Goal: Task Accomplishment & Management: Use online tool/utility

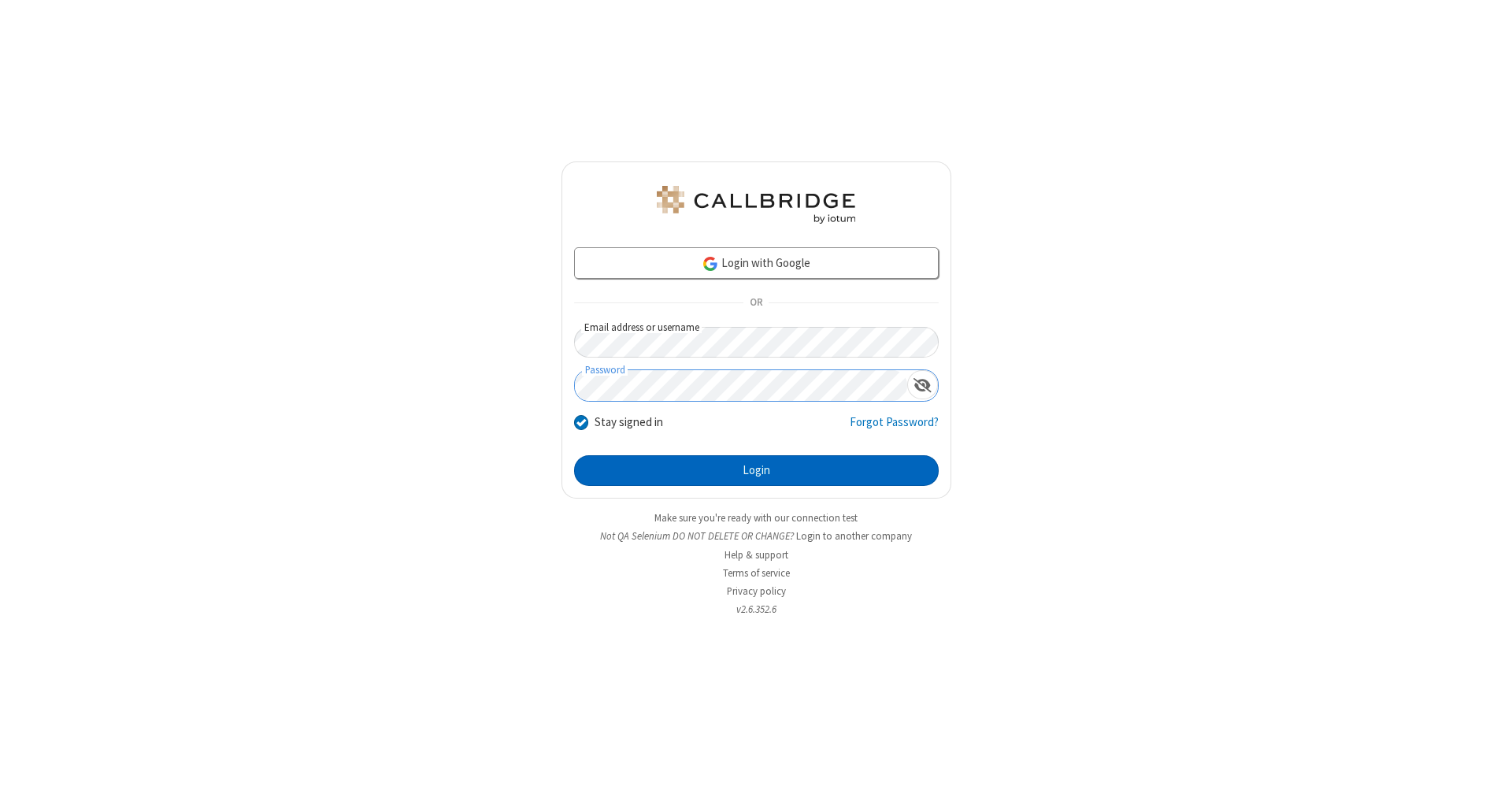
click at [756, 471] on button "Login" at bounding box center [756, 471] width 365 height 32
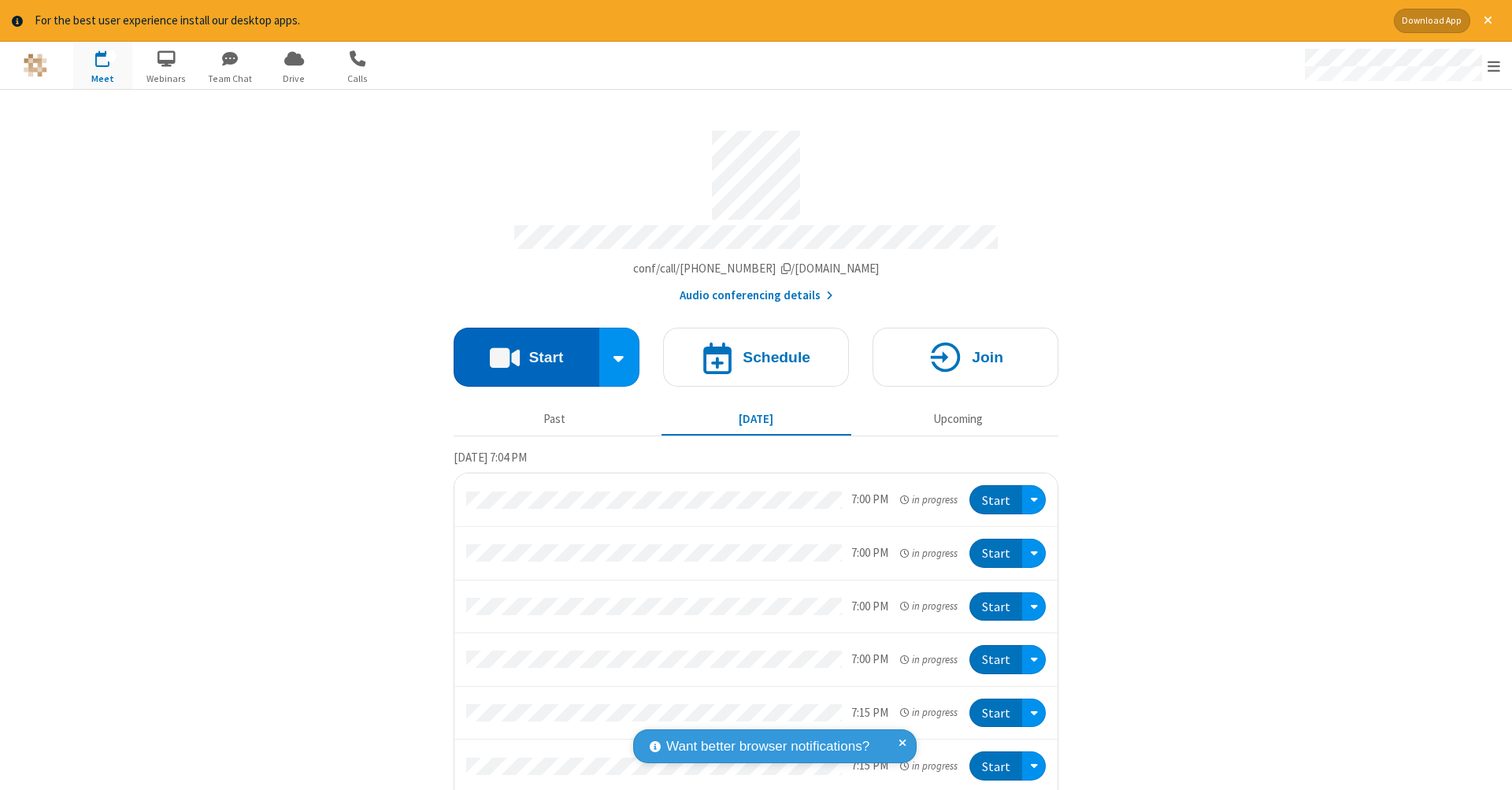
click at [520, 349] on button "Start" at bounding box center [527, 357] width 146 height 59
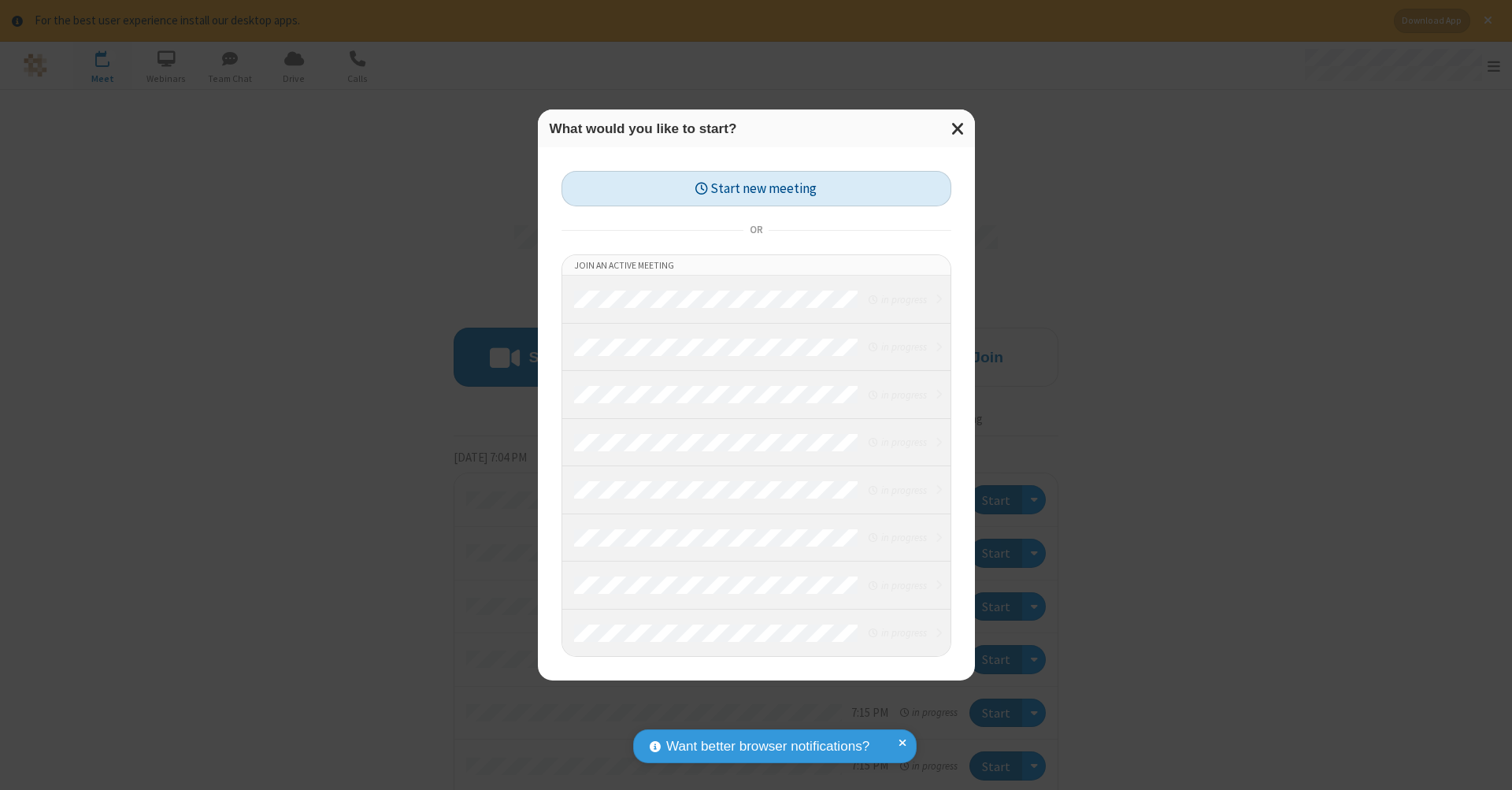
click at [756, 188] on button "Start new meeting" at bounding box center [756, 188] width 390 height 35
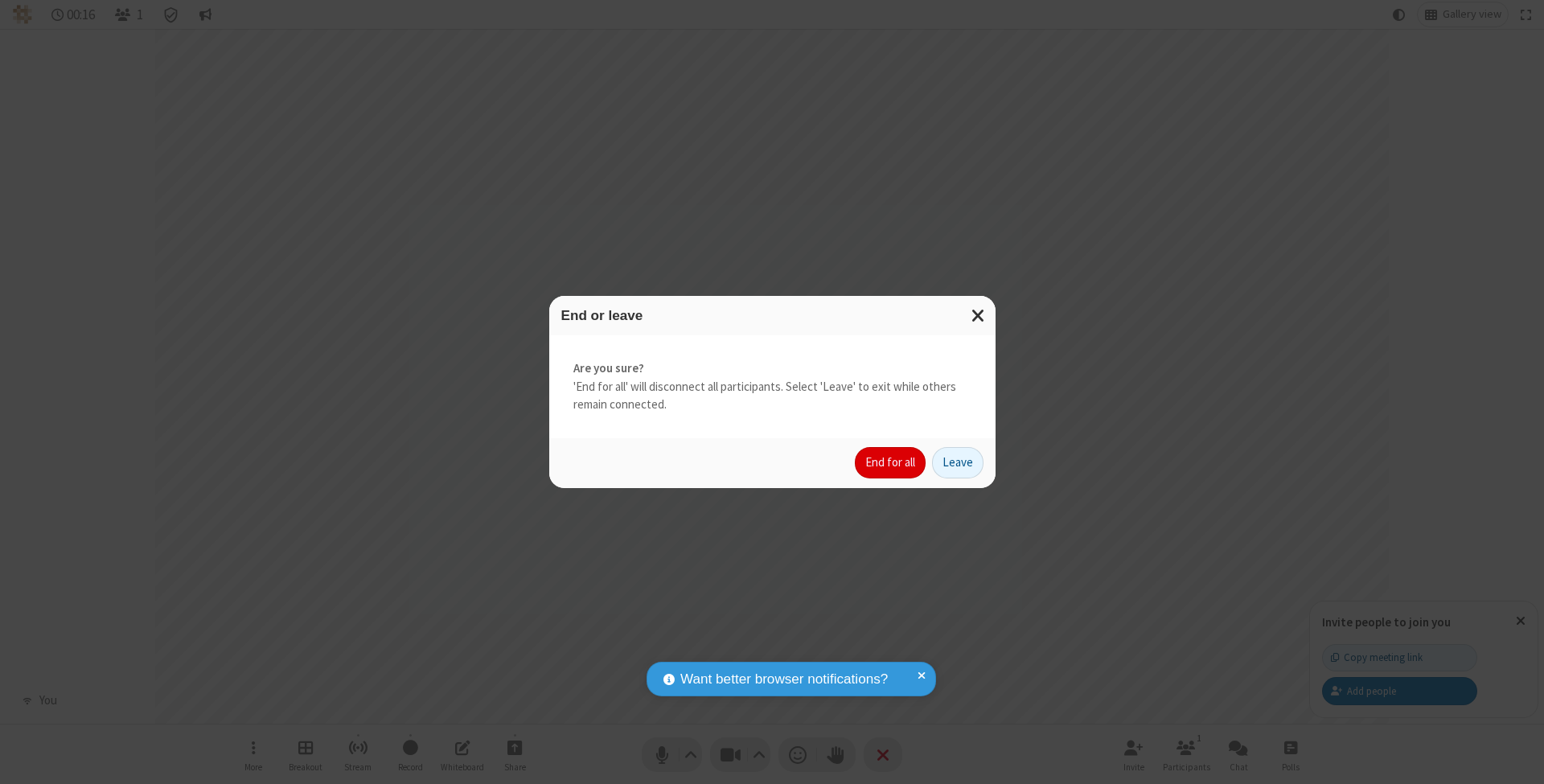
click at [891, 462] on button "End for all" at bounding box center [890, 463] width 71 height 33
